Goal: Answer question/provide support

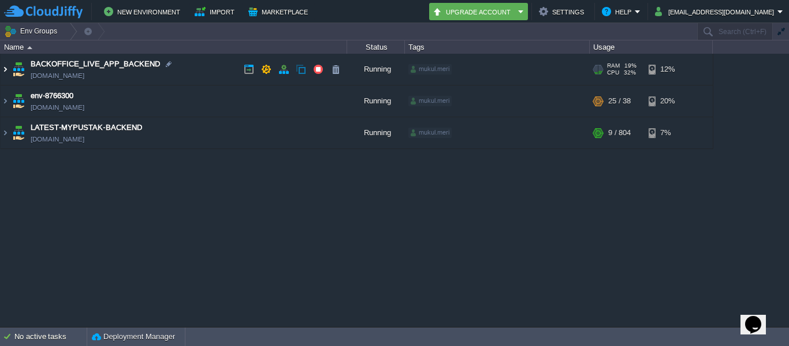
click at [5, 69] on img at bounding box center [5, 69] width 9 height 31
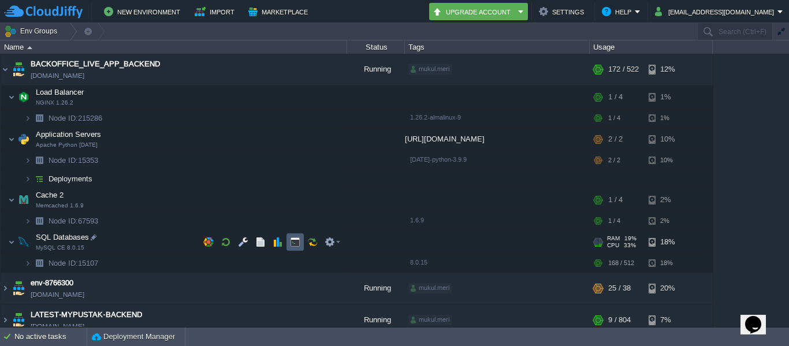
click at [293, 248] on td at bounding box center [295, 241] width 17 height 17
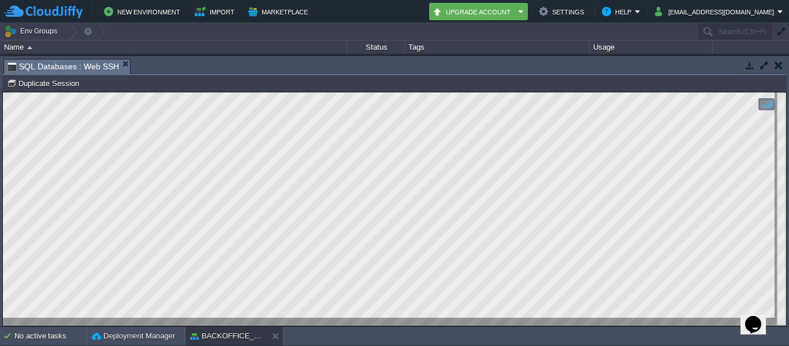
click at [751, 68] on button "button" at bounding box center [750, 65] width 10 height 10
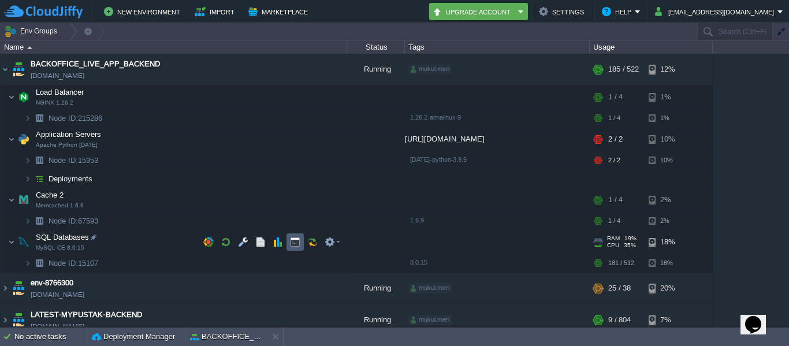
click at [300, 237] on td at bounding box center [295, 241] width 17 height 17
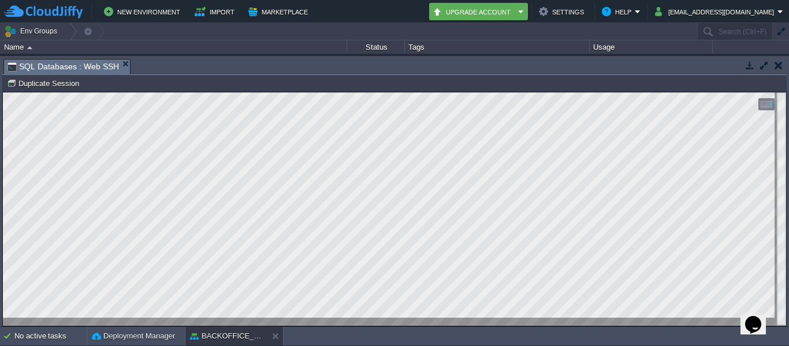
click at [750, 65] on button "button" at bounding box center [750, 65] width 10 height 10
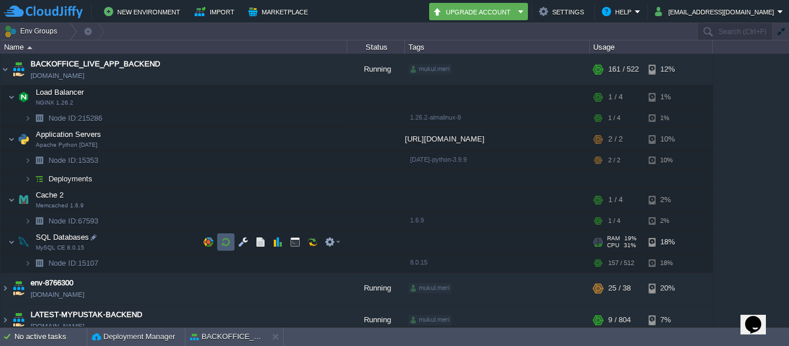
click at [228, 240] on button "button" at bounding box center [226, 242] width 10 height 10
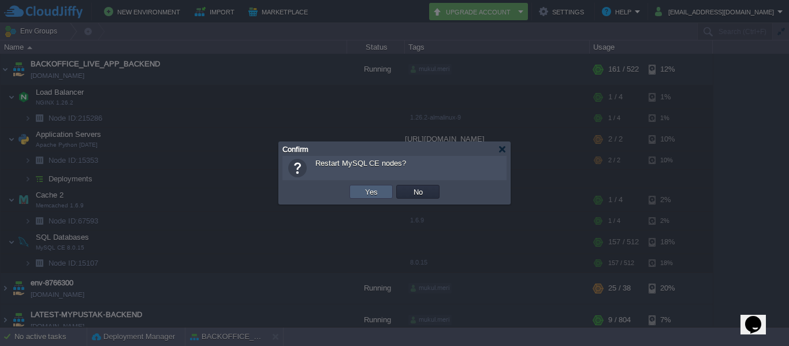
click at [379, 198] on td "Yes" at bounding box center [370, 192] width 43 height 14
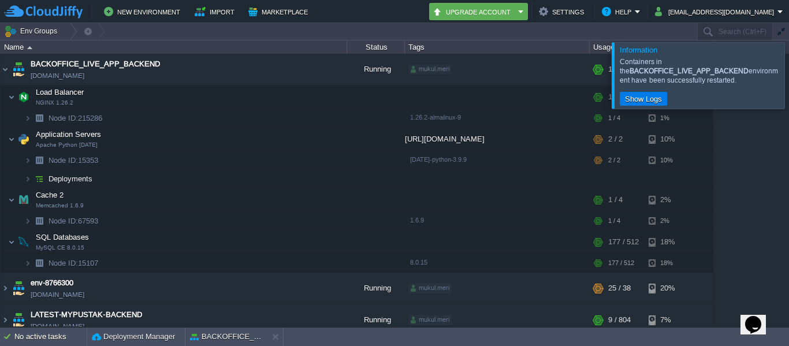
click at [754, 318] on icon "Chat widget" at bounding box center [753, 324] width 16 height 17
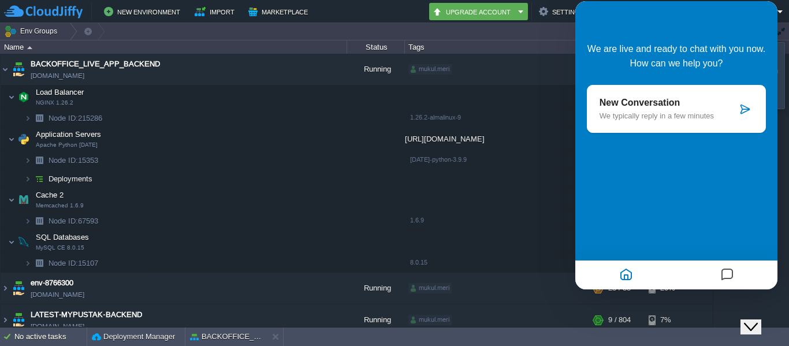
click at [678, 112] on p "We typically reply in a few minutes" at bounding box center [668, 115] width 137 height 9
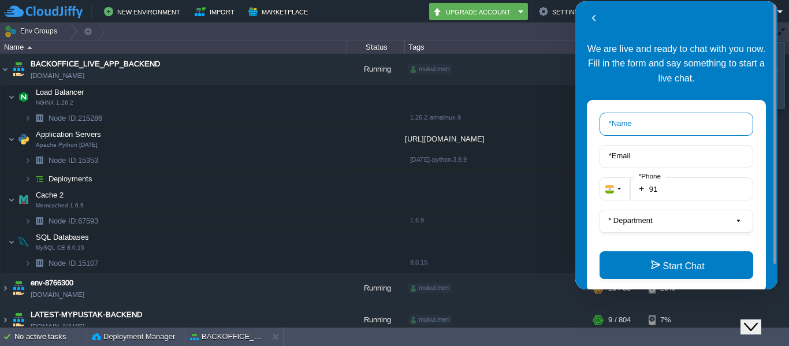
click at [653, 121] on input "* Name" at bounding box center [677, 124] width 154 height 23
type input "[EMAIL_ADDRESS][DOMAIN_NAME]"
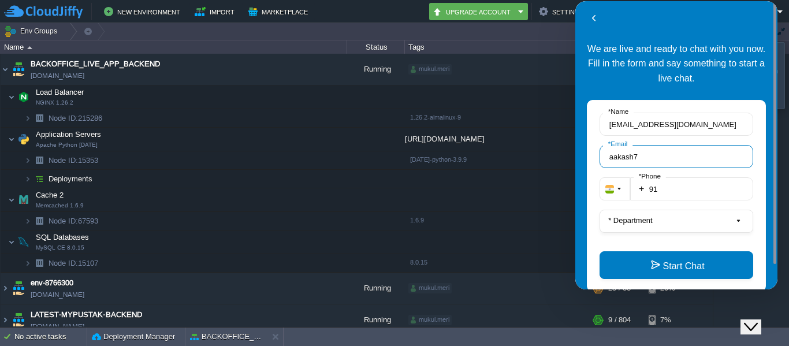
type input "aakash7"
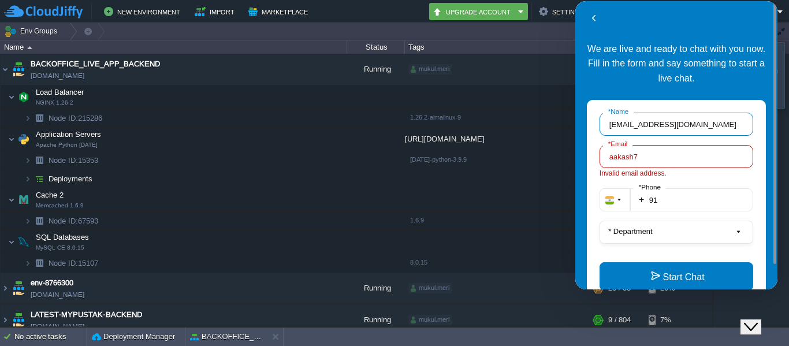
drag, startPoint x: 711, startPoint y: 122, endPoint x: 630, endPoint y: 126, distance: 81.5
click at [630, 126] on input "[EMAIL_ADDRESS][DOMAIN_NAME]" at bounding box center [677, 124] width 154 height 23
type input "[PERSON_NAME]"
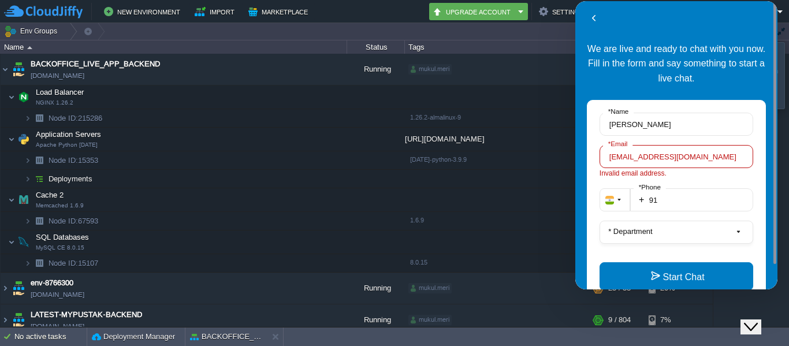
type input "[EMAIL_ADDRESS][DOMAIN_NAME]"
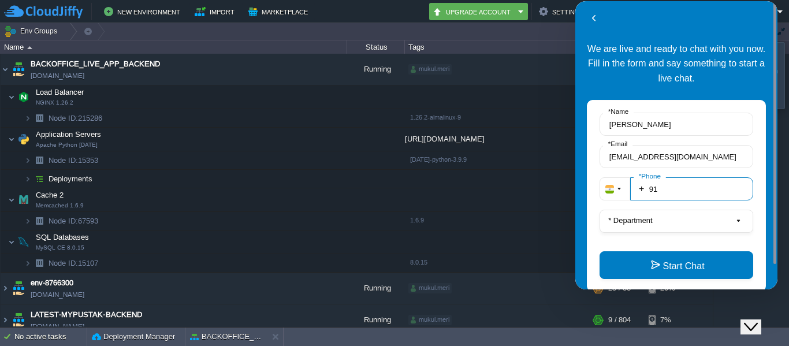
click at [693, 195] on input "91" at bounding box center [691, 188] width 123 height 23
type input "918340305964"
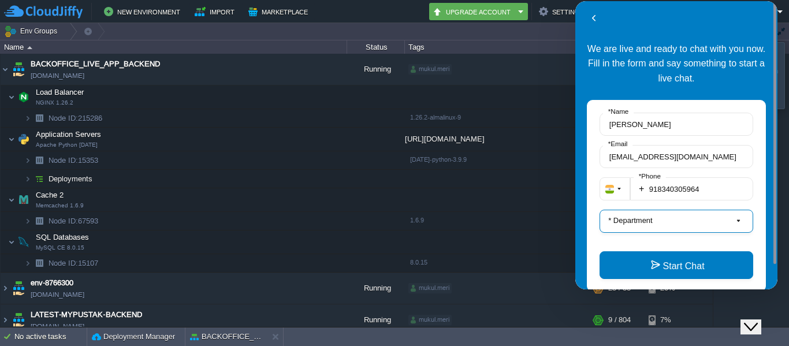
click at [671, 224] on button "* Department" at bounding box center [677, 221] width 154 height 23
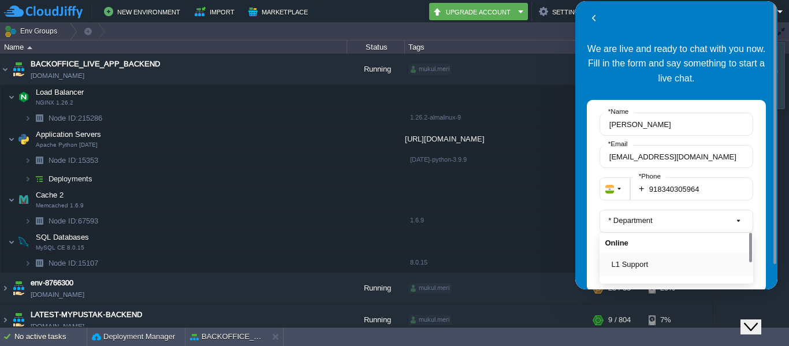
click at [654, 259] on button "L1 Support" at bounding box center [680, 264] width 136 height 12
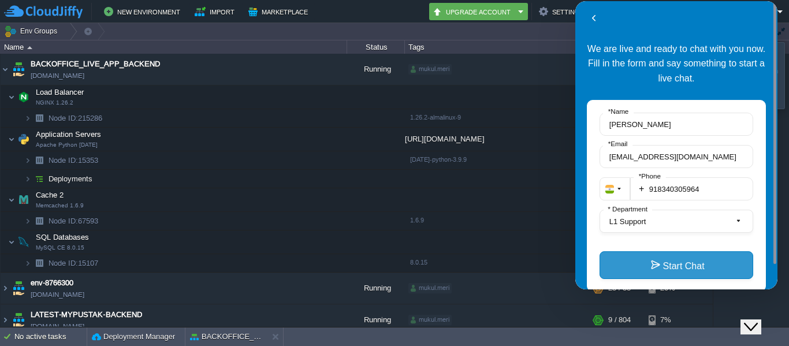
click at [653, 261] on button "Start Chat" at bounding box center [677, 265] width 154 height 28
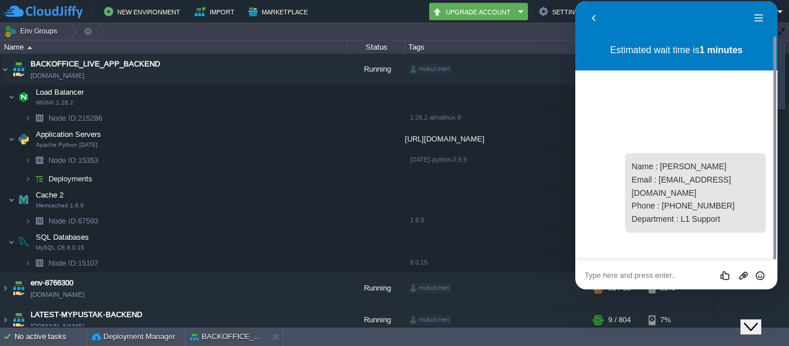
click at [637, 265] on div "Rate this chat Upload File Insert emoji" at bounding box center [676, 275] width 202 height 29
click at [623, 274] on textarea at bounding box center [677, 275] width 184 height 9
type textarea "hi"
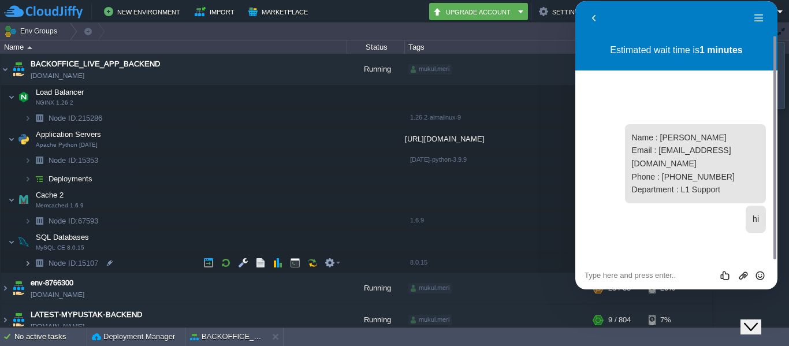
click at [27, 258] on img at bounding box center [27, 263] width 7 height 18
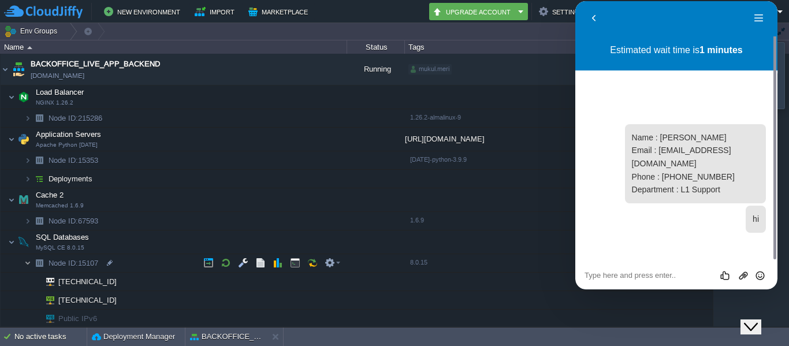
click at [25, 261] on img at bounding box center [27, 263] width 7 height 18
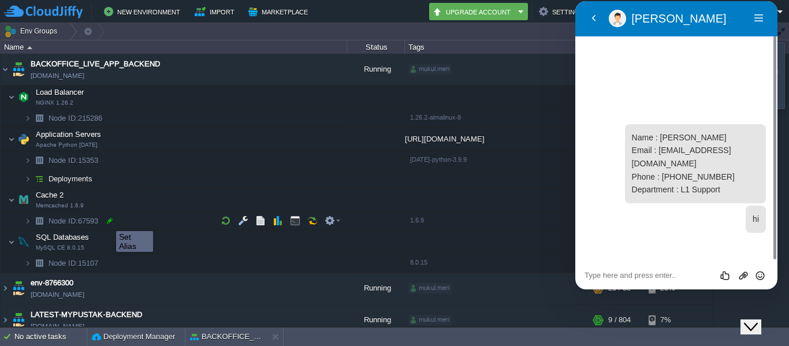
click at [107, 221] on div at bounding box center [110, 220] width 10 height 10
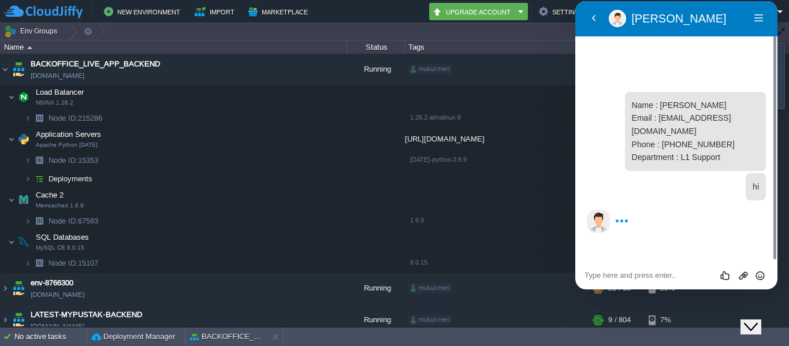
click at [601, 270] on div "Rate this chat Upload File Insert emoji" at bounding box center [677, 275] width 184 height 10
click at [601, 278] on textarea at bounding box center [677, 275] width 184 height 9
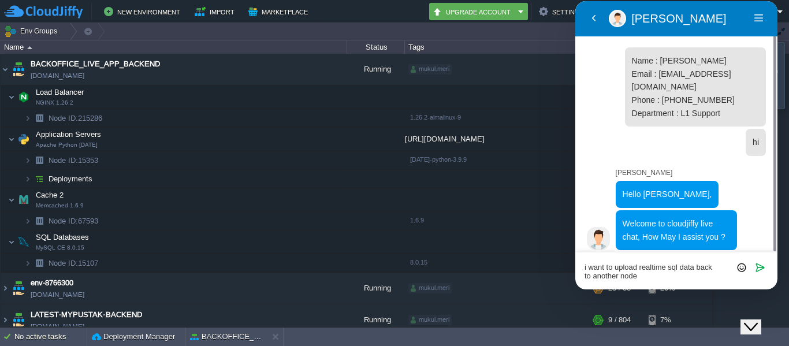
type textarea "i want to upload realtime sql data back to another node"
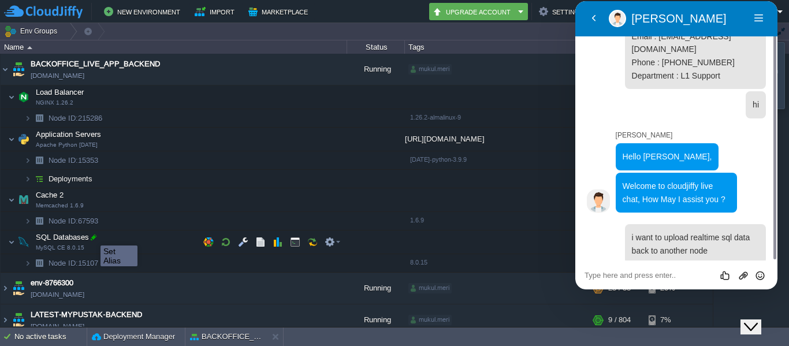
click at [92, 235] on div at bounding box center [93, 237] width 10 height 10
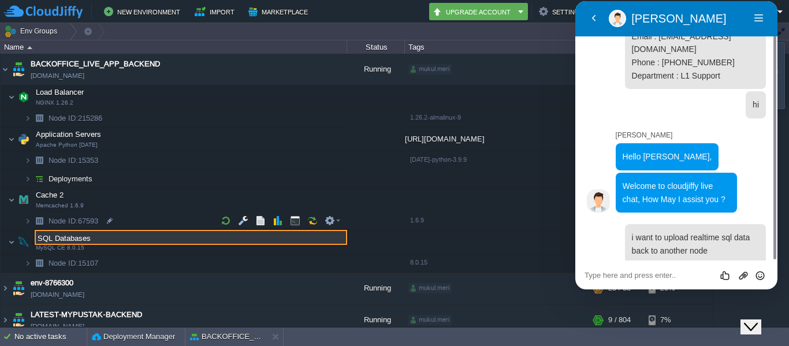
click at [188, 217] on td "Node ID: 67593" at bounding box center [174, 221] width 347 height 18
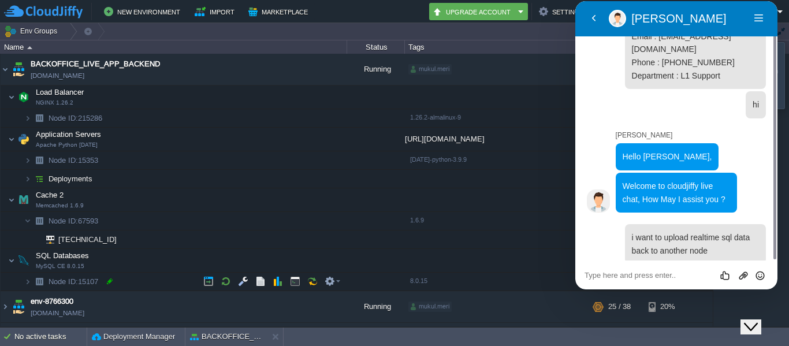
click at [110, 279] on div at bounding box center [110, 281] width 10 height 10
type input "15107"
click at [594, 269] on div "Rate this chat Upload File Insert emoji" at bounding box center [676, 275] width 202 height 29
click at [593, 274] on textarea at bounding box center [677, 275] width 184 height 9
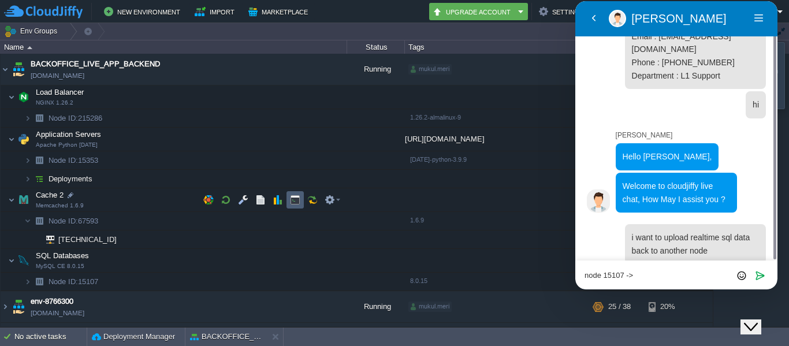
scroll to position [28, 0]
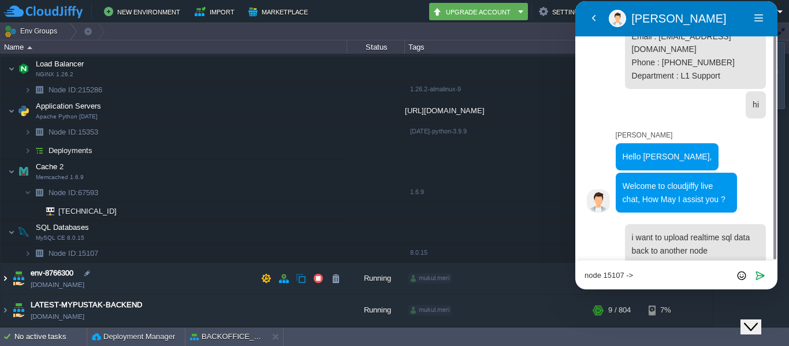
type textarea "node 15107 ->"
click at [4, 277] on img at bounding box center [5, 278] width 9 height 31
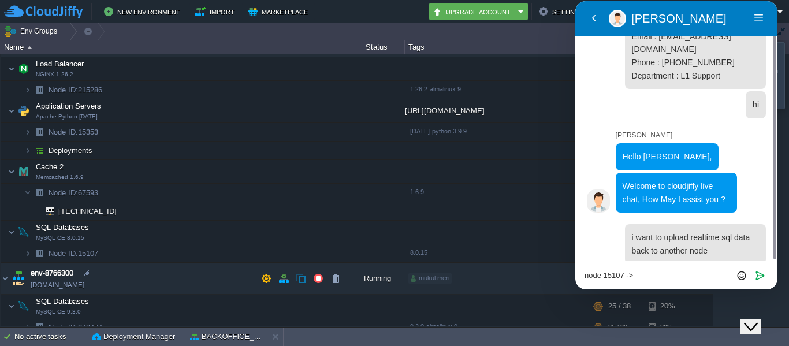
scroll to position [70, 0]
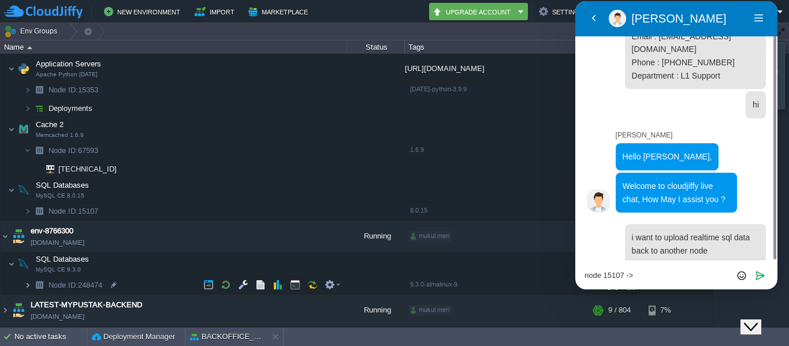
click at [30, 285] on img at bounding box center [27, 285] width 7 height 18
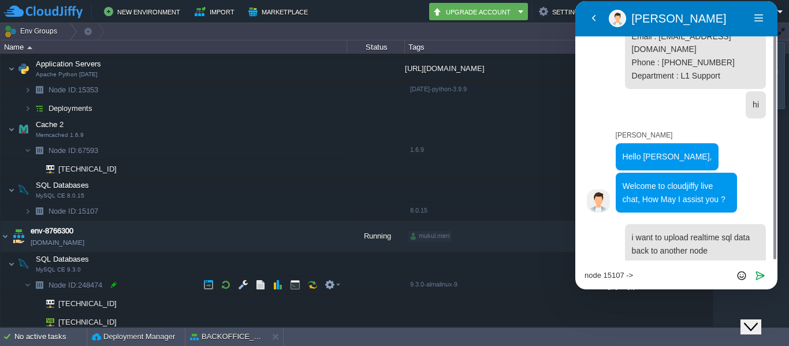
click at [109, 285] on div at bounding box center [114, 285] width 10 height 10
type input "248474"
click at [690, 273] on textarea "node 15107 ->" at bounding box center [677, 275] width 184 height 9
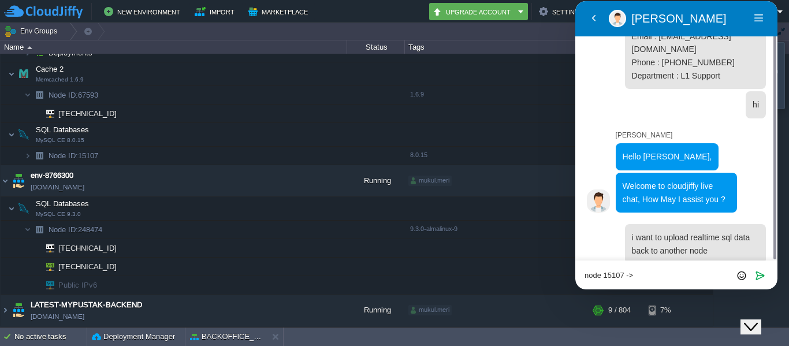
click at [653, 274] on textarea "node 15107 ->" at bounding box center [677, 275] width 184 height 9
paste textarea "248474"
type textarea "node 15107 -> node 248474"
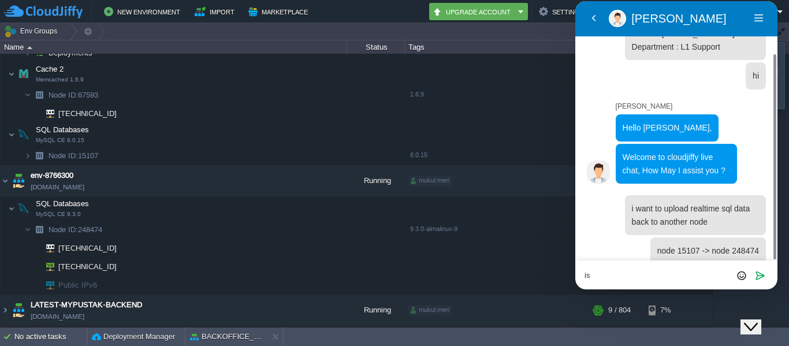
type textarea "i"
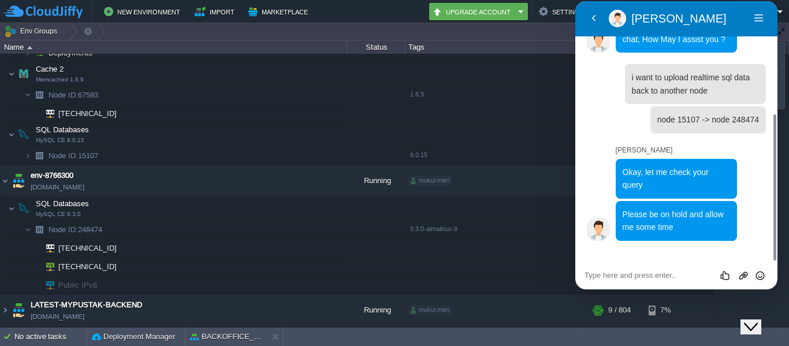
scroll to position [174, 0]
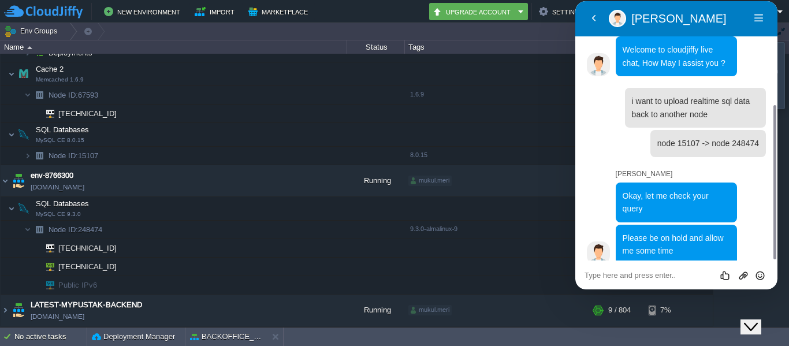
click at [653, 270] on div "Rate this chat Upload File Insert emoji" at bounding box center [677, 275] width 184 height 10
click at [620, 281] on div "Rate this chat Upload File Insert emoji" at bounding box center [676, 275] width 202 height 29
click at [615, 274] on textarea at bounding box center [677, 275] width 184 height 9
type textarea "did you understand my requrement"
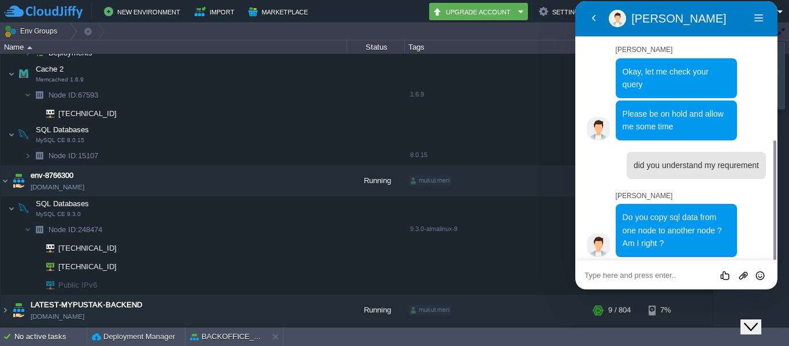
scroll to position [291, 0]
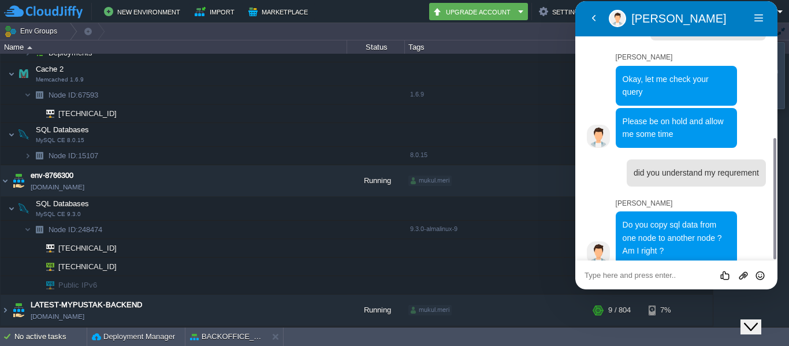
click at [634, 278] on textarea at bounding box center [677, 275] width 184 height 9
type textarea "yes with realtime data"
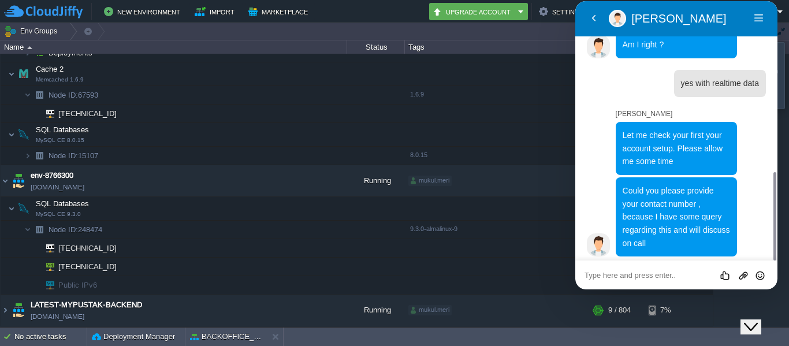
scroll to position [489, 0]
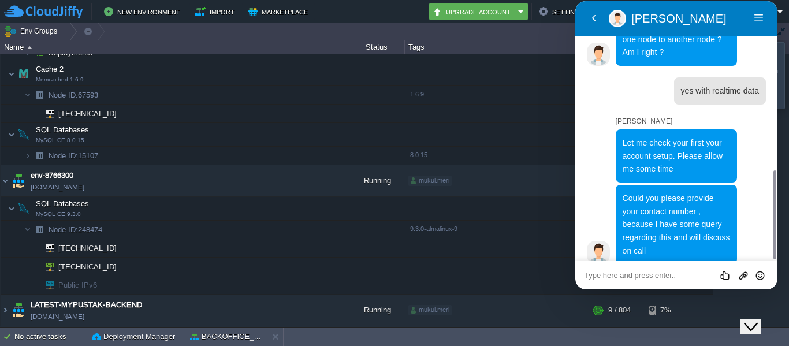
click at [654, 274] on textarea at bounding box center [677, 275] width 184 height 9
type textarea "8340305964"
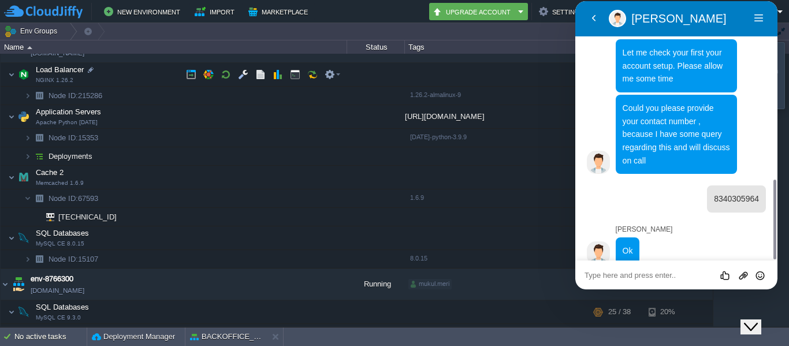
scroll to position [0, 0]
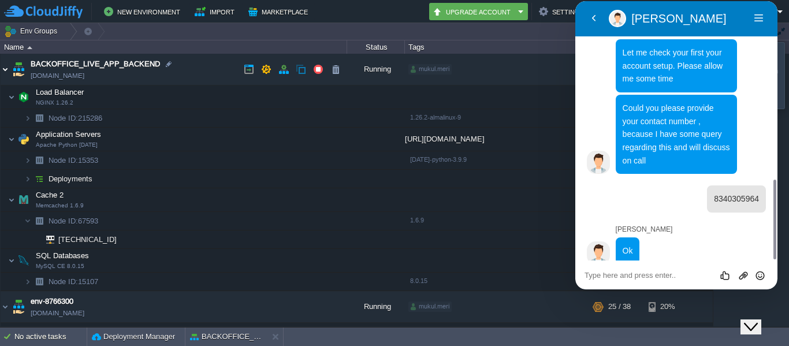
click at [3, 68] on img at bounding box center [5, 69] width 9 height 31
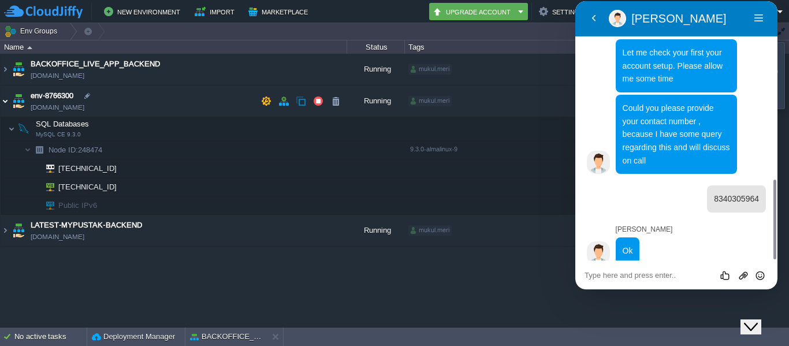
click at [2, 106] on img at bounding box center [5, 100] width 9 height 31
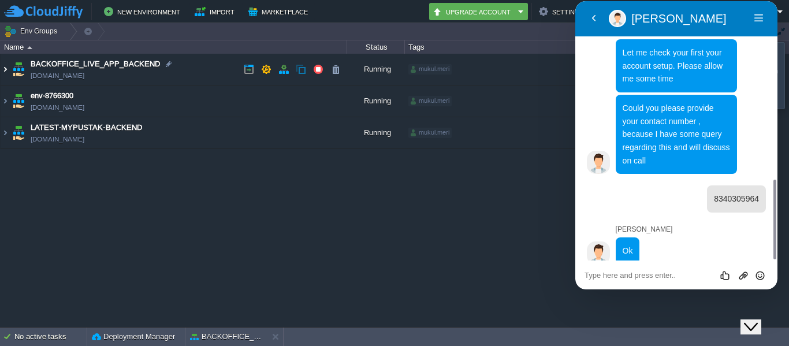
click at [5, 70] on img at bounding box center [5, 69] width 9 height 31
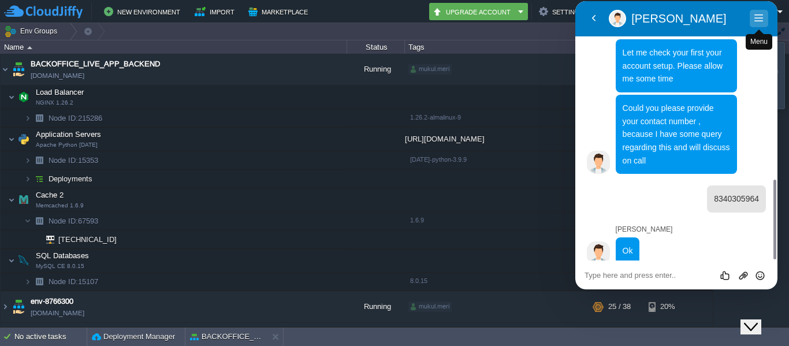
click at [762, 17] on button "Menu" at bounding box center [759, 18] width 18 height 17
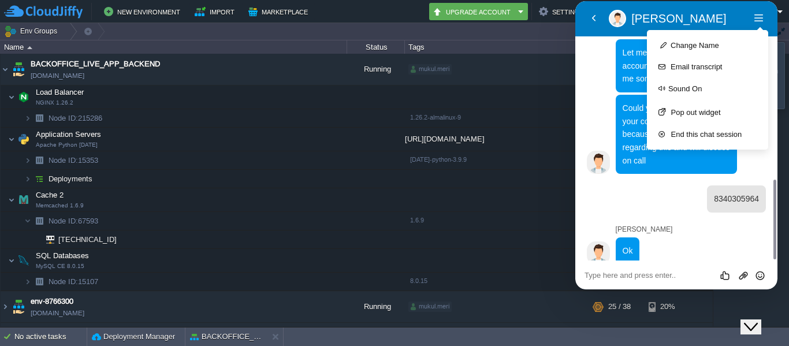
click at [418, 27] on td "Env Groups" at bounding box center [348, 31] width 696 height 17
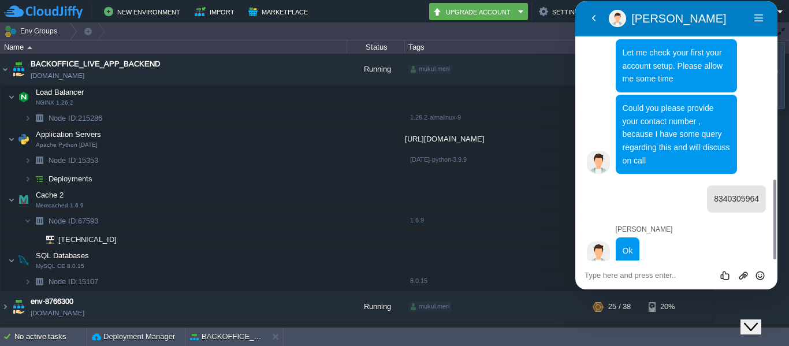
click at [758, 323] on icon "Chat widget" at bounding box center [751, 327] width 14 height 8
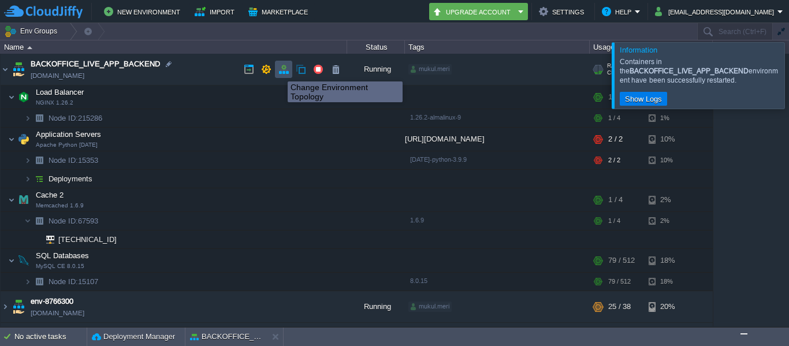
click at [279, 71] on button "button" at bounding box center [283, 69] width 10 height 10
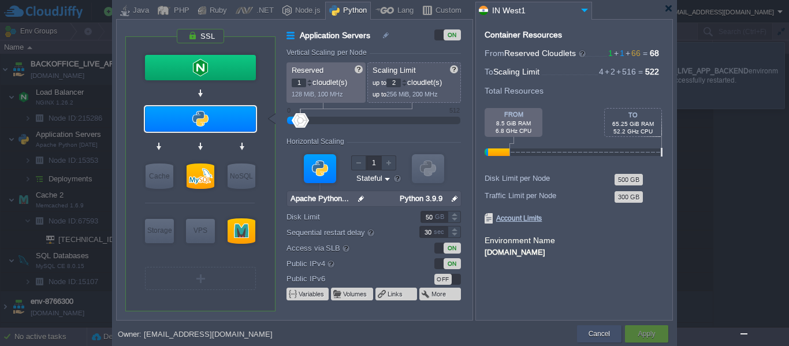
click at [598, 337] on button "Cancel" at bounding box center [599, 334] width 21 height 12
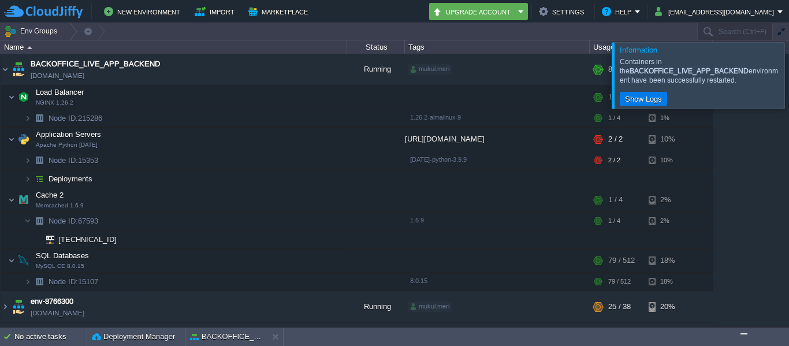
click at [788, 88] on div at bounding box center [803, 75] width 0 height 66
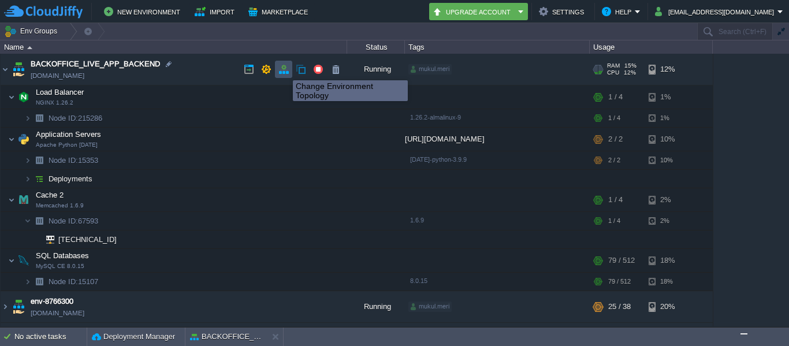
click at [284, 70] on button "button" at bounding box center [283, 69] width 10 height 10
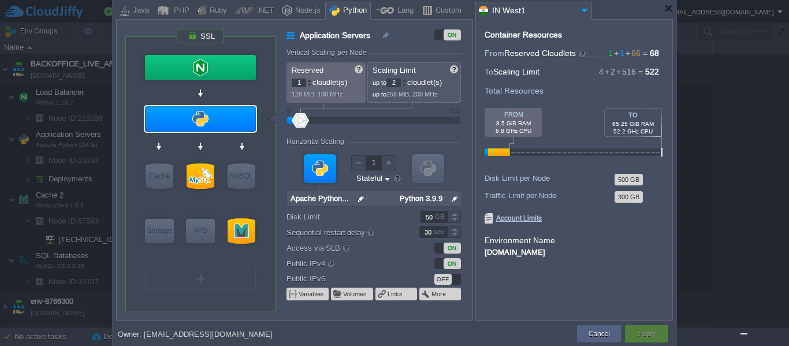
type input "Apache Python [DATE]"
click at [397, 82] on input "2" at bounding box center [393, 83] width 14 height 9
type input "242"
click at [372, 119] on div at bounding box center [374, 120] width 148 height 13
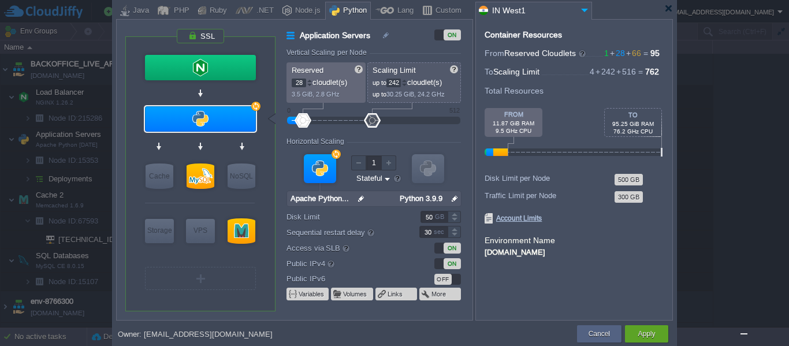
click at [312, 118] on div at bounding box center [374, 120] width 148 height 13
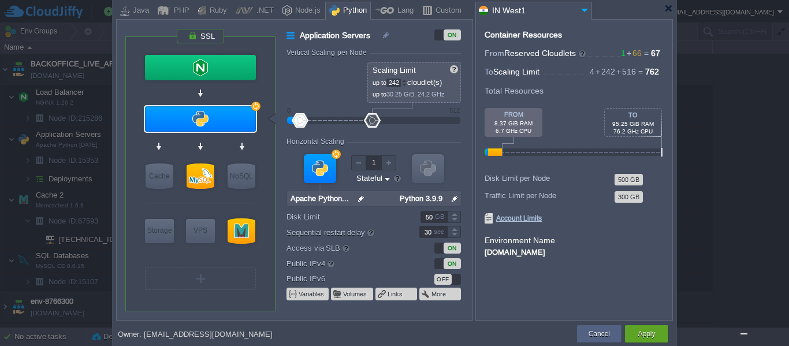
drag, startPoint x: 308, startPoint y: 118, endPoint x: 298, endPoint y: 118, distance: 10.4
click at [298, 118] on div at bounding box center [300, 120] width 17 height 14
type input "4"
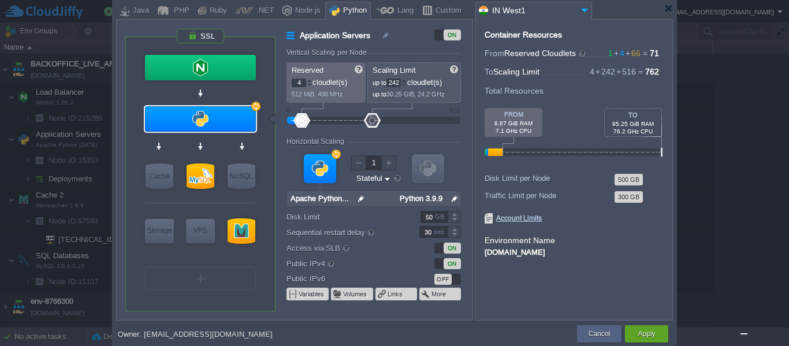
click at [302, 118] on div at bounding box center [301, 120] width 17 height 14
click at [601, 329] on button "Cancel" at bounding box center [599, 334] width 21 height 12
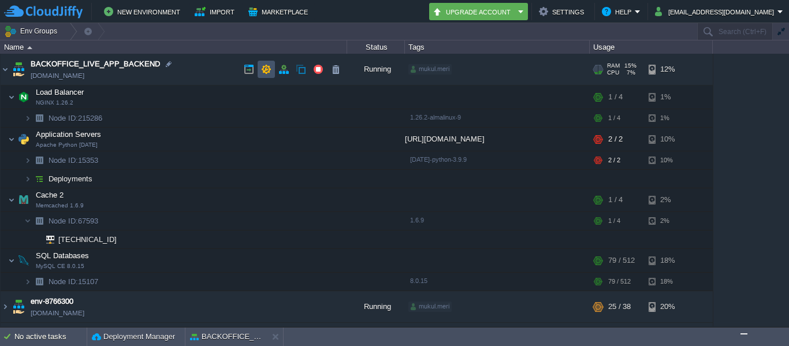
click at [269, 68] on button "button" at bounding box center [266, 69] width 10 height 10
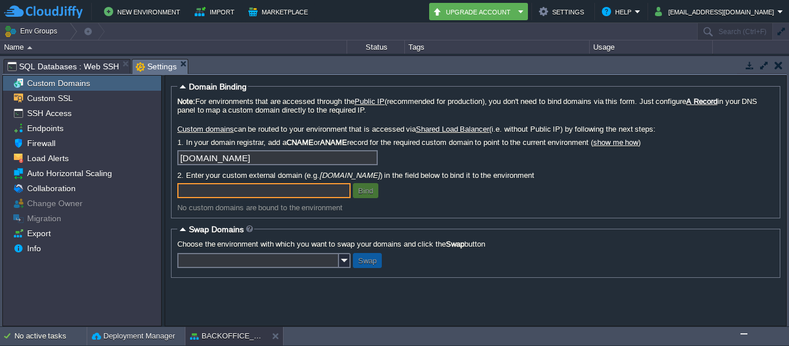
click at [780, 64] on button "button" at bounding box center [779, 65] width 8 height 10
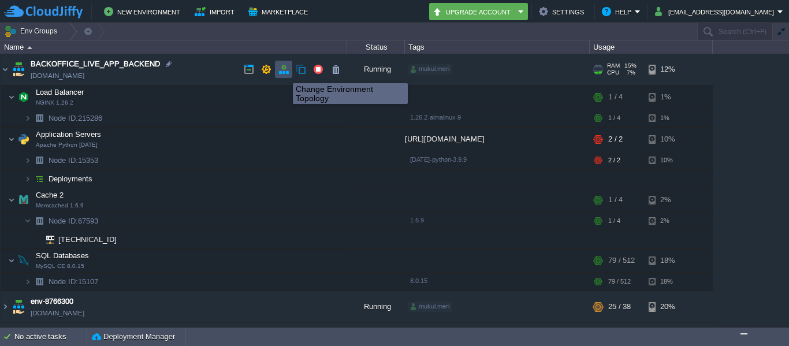
click at [284, 73] on button "button" at bounding box center [283, 69] width 10 height 10
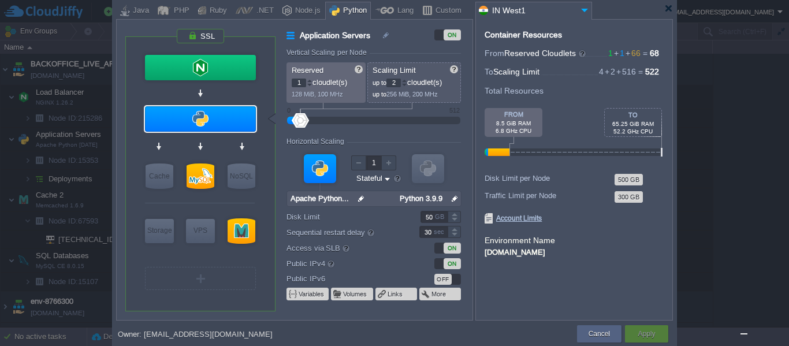
click at [398, 83] on input "2" at bounding box center [393, 83] width 14 height 9
type input "2"
click at [316, 118] on div at bounding box center [374, 120] width 148 height 13
type input "18"
drag, startPoint x: 316, startPoint y: 118, endPoint x: 309, endPoint y: 117, distance: 7.0
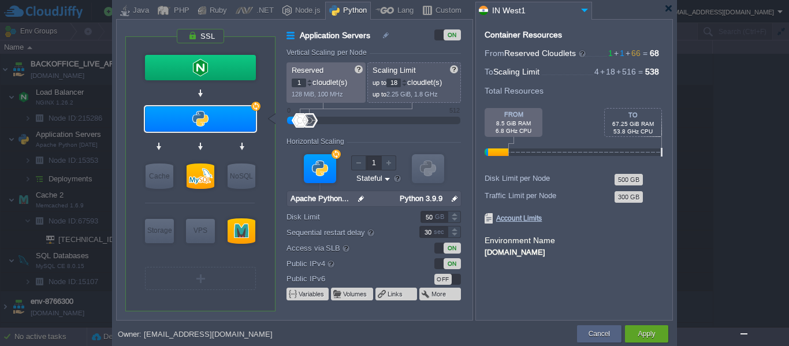
click at [309, 117] on div at bounding box center [309, 120] width 17 height 14
click at [650, 326] on div "Apply" at bounding box center [647, 333] width 26 height 17
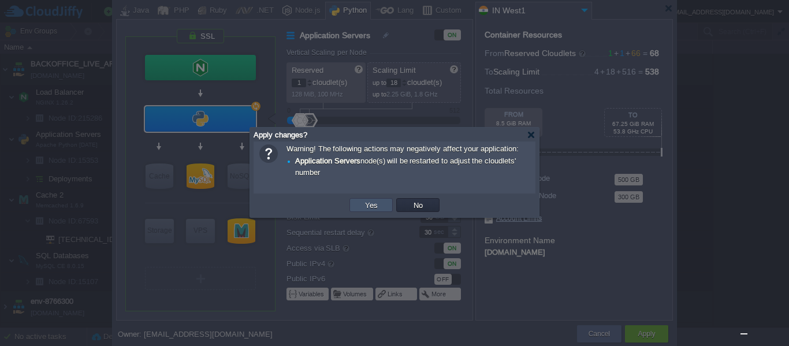
click at [376, 207] on button "Yes" at bounding box center [372, 205] width 20 height 10
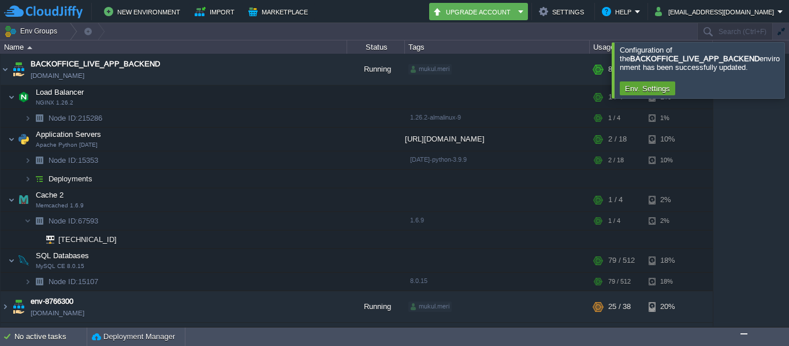
click at [784, 211] on div "BACKOFFICE_LIVE_APP_BACKEND [DOMAIN_NAME] Running mukul.meri + Add to Env Group…" at bounding box center [394, 190] width 789 height 273
click at [788, 65] on div at bounding box center [803, 69] width 0 height 55
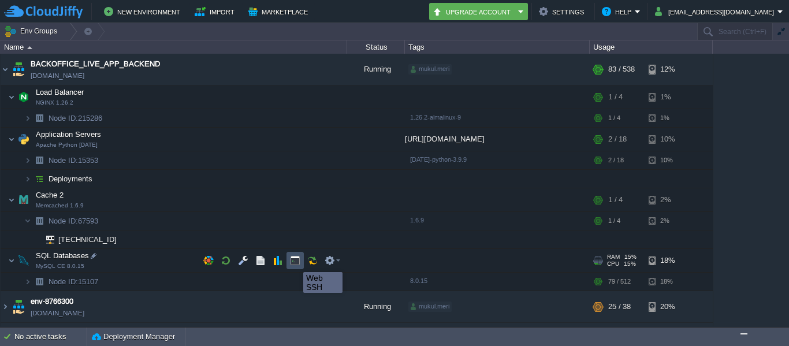
click at [295, 262] on button "button" at bounding box center [295, 260] width 10 height 10
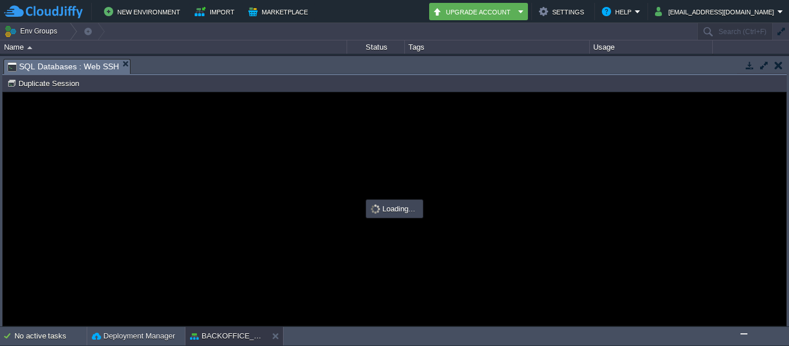
type input "#000000"
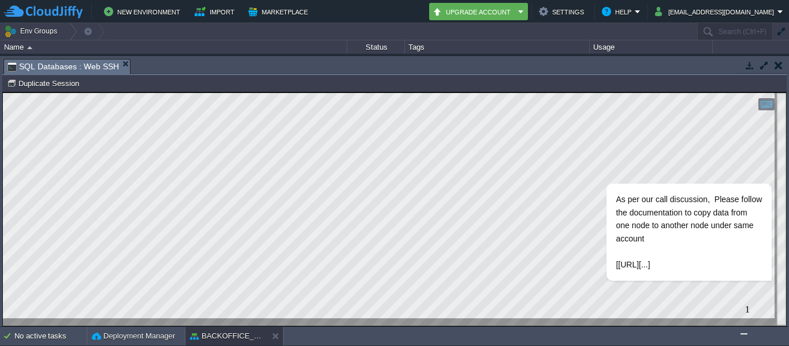
click at [744, 334] on img "Chat widget" at bounding box center [744, 334] width 0 height 0
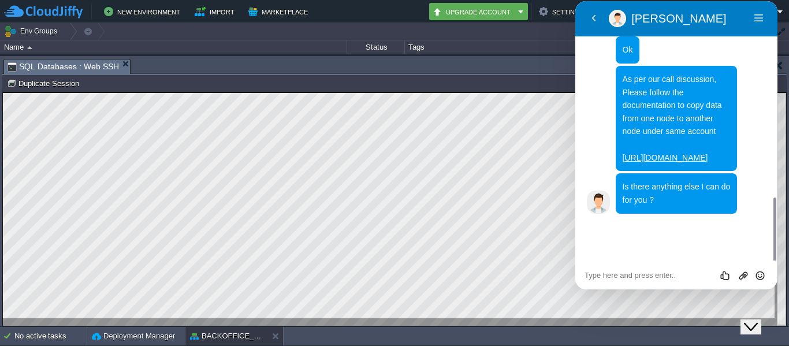
scroll to position [756, 0]
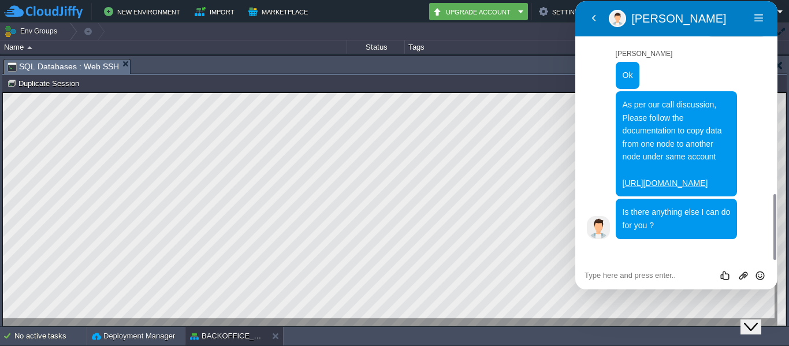
click at [756, 323] on icon "Chat widget" at bounding box center [751, 327] width 14 height 8
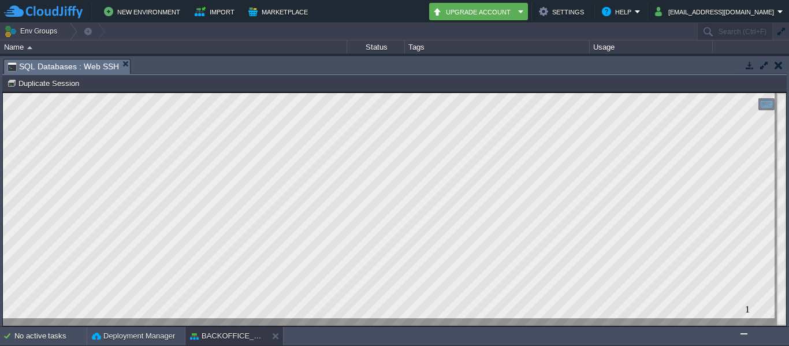
click at [743, 61] on td at bounding box center [749, 65] width 14 height 14
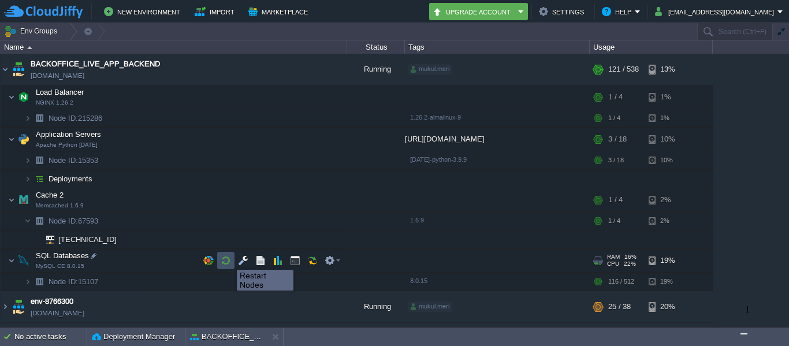
click at [228, 259] on button "button" at bounding box center [226, 260] width 10 height 10
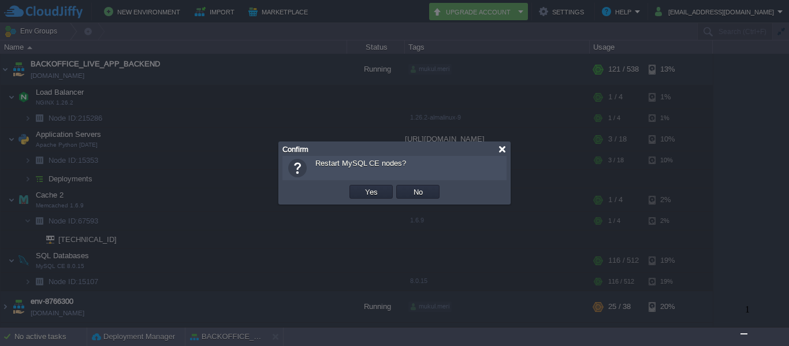
click at [503, 149] on div at bounding box center [502, 149] width 9 height 9
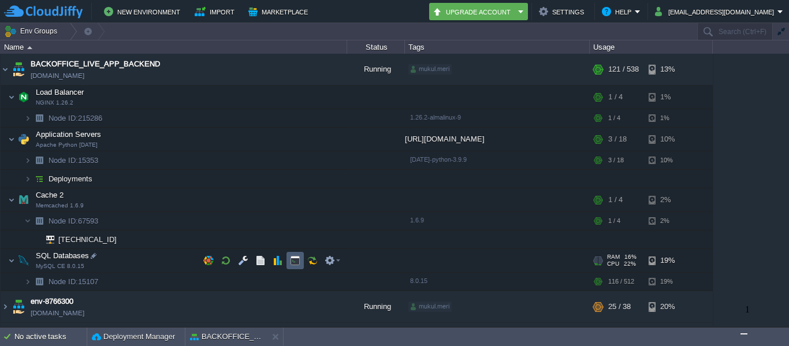
click at [301, 263] on td at bounding box center [295, 260] width 17 height 17
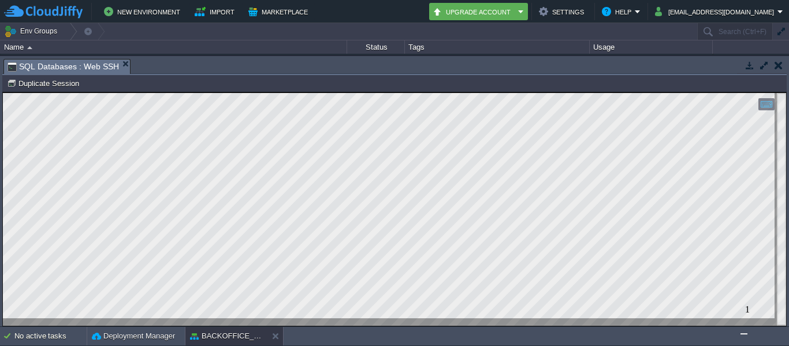
click at [3, 92] on html "Copy: Ctrl + Shift + C Paste: Ctrl + V Settings: Ctrl + Shift + Alt 0" at bounding box center [394, 92] width 783 height 0
click at [746, 64] on button "button" at bounding box center [750, 65] width 10 height 10
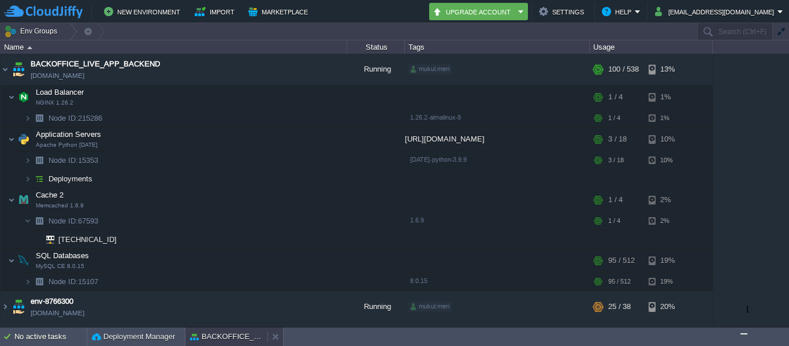
click at [232, 334] on body "New Environment Import Marketplace Bonus ₹0.00 Upgrade Account Settings Help [E…" at bounding box center [394, 173] width 789 height 346
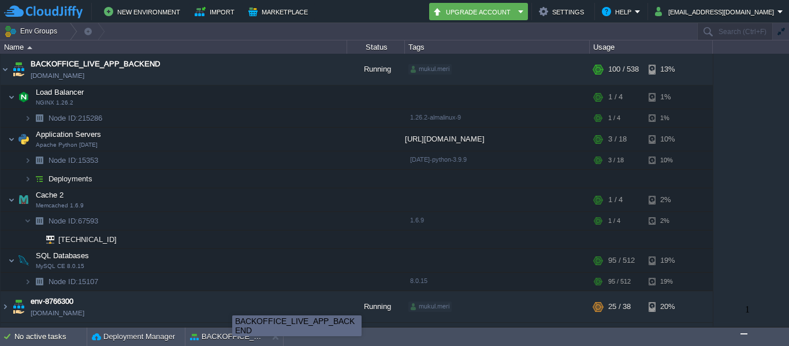
click at [232, 334] on div "BACKOFFICE_LIVE_APP_BACKEND" at bounding box center [296, 325] width 129 height 21
click at [205, 338] on button "BACKOFFICE_LIVE_APP_BACKEND" at bounding box center [226, 337] width 73 height 12
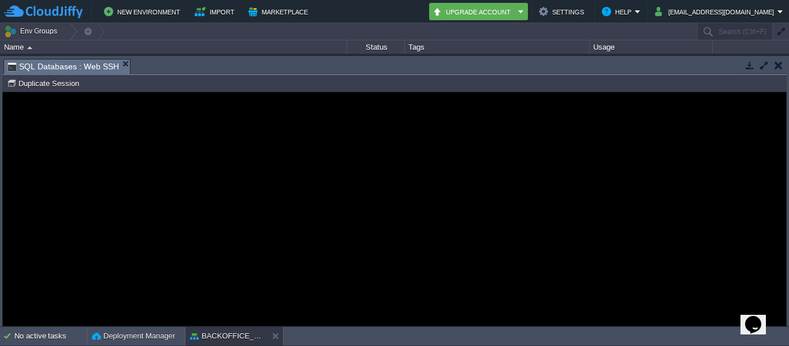
click at [231, 127] on guac-modal "Error An error has occurred and this action cannot be completed. If the problem…" at bounding box center [394, 208] width 783 height 233
